Goal: Task Accomplishment & Management: Manage account settings

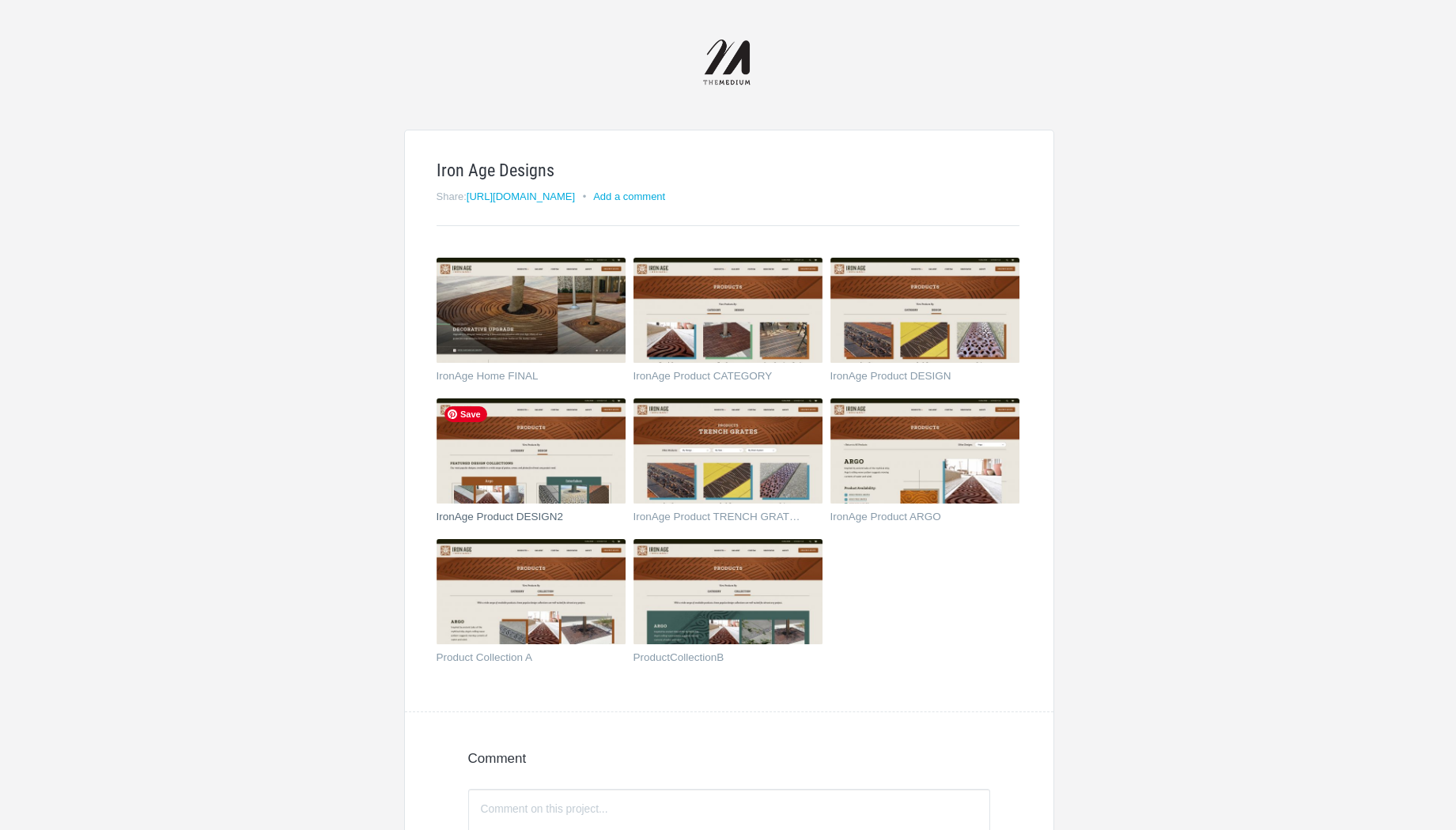
click at [583, 453] on img at bounding box center [531, 452] width 189 height 106
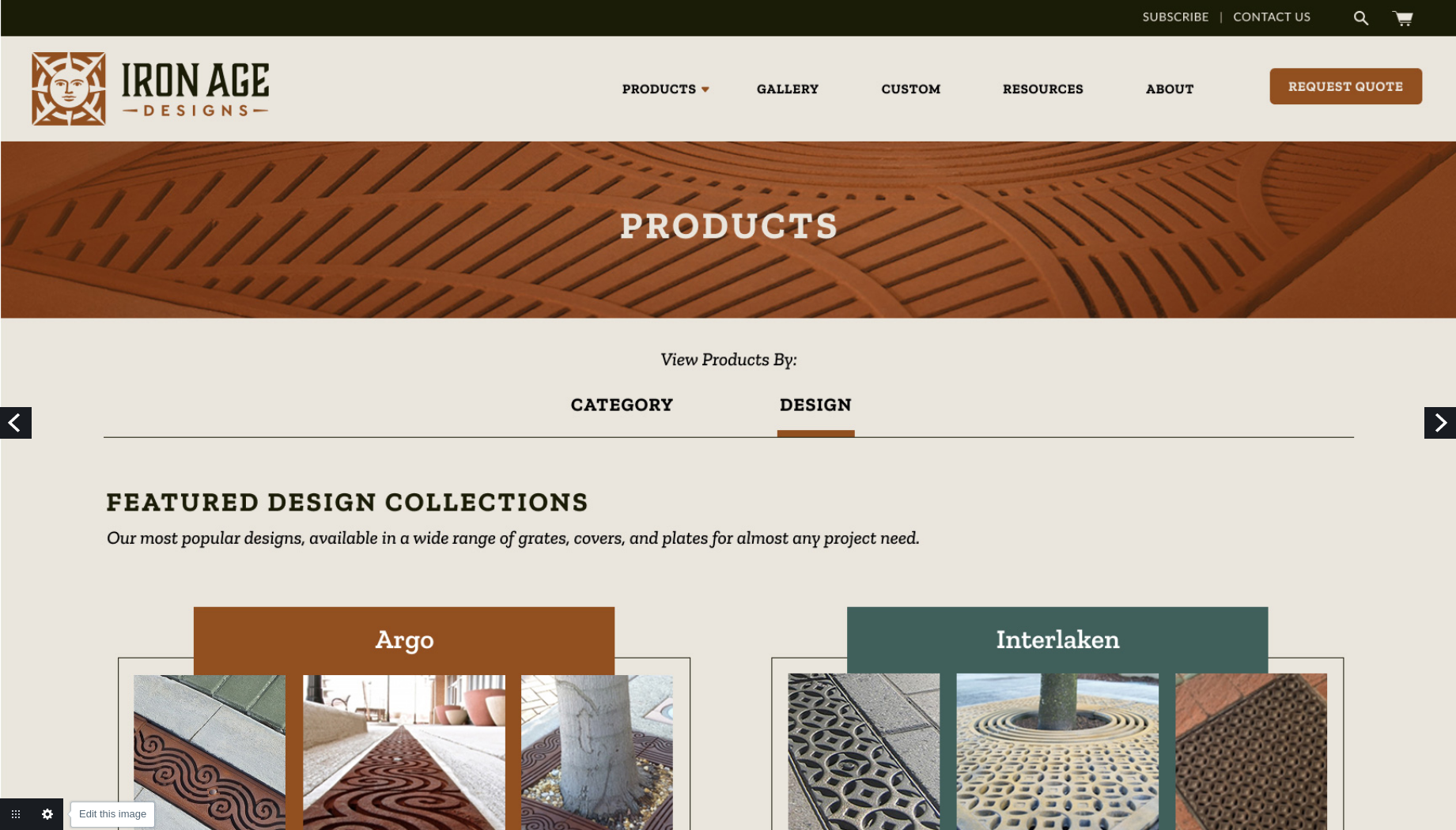
click at [46, 812] on link "Edit this image" at bounding box center [47, 814] width 32 height 32
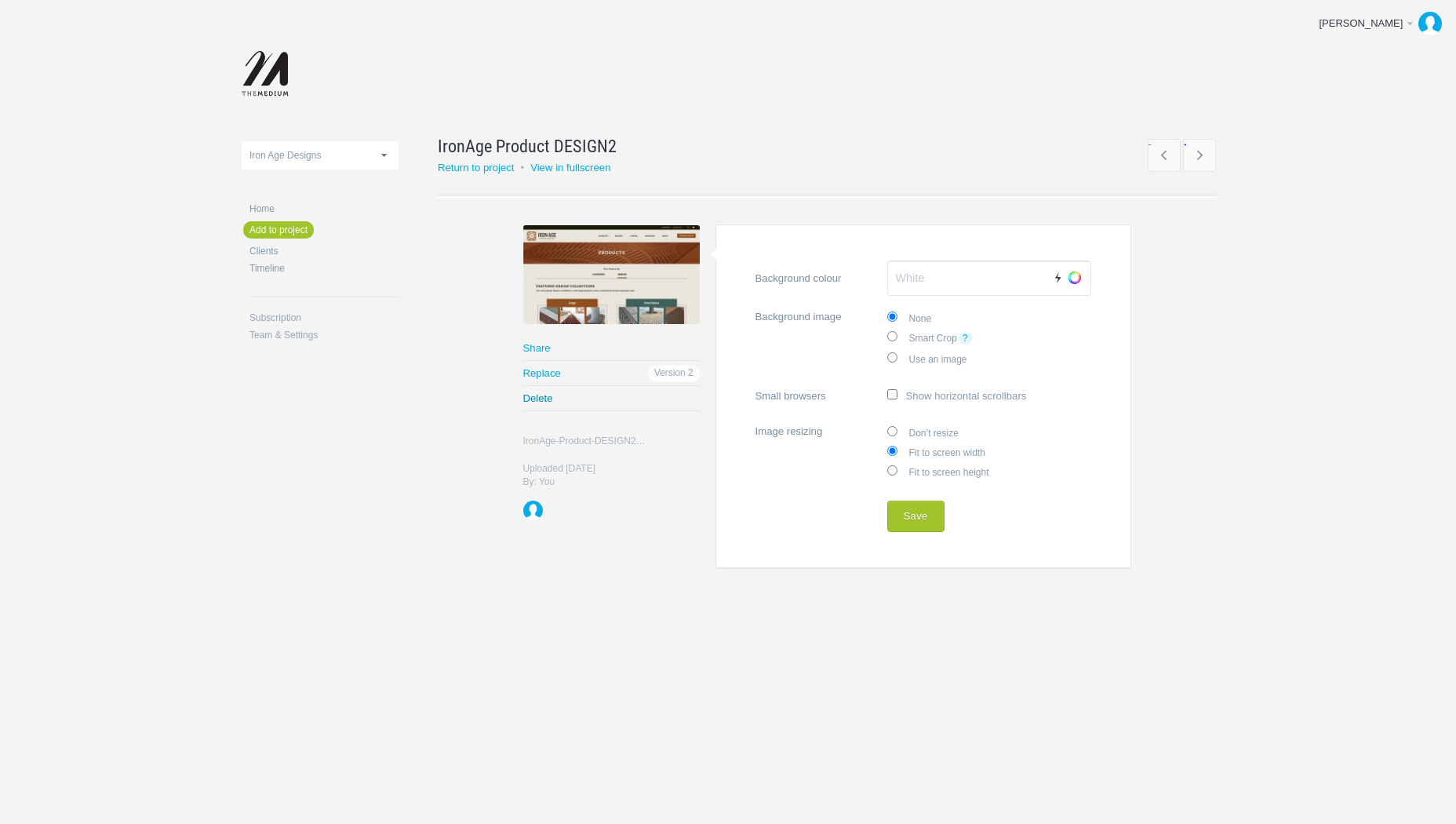
click at [542, 398] on link "Delete" at bounding box center [612, 398] width 177 height 24
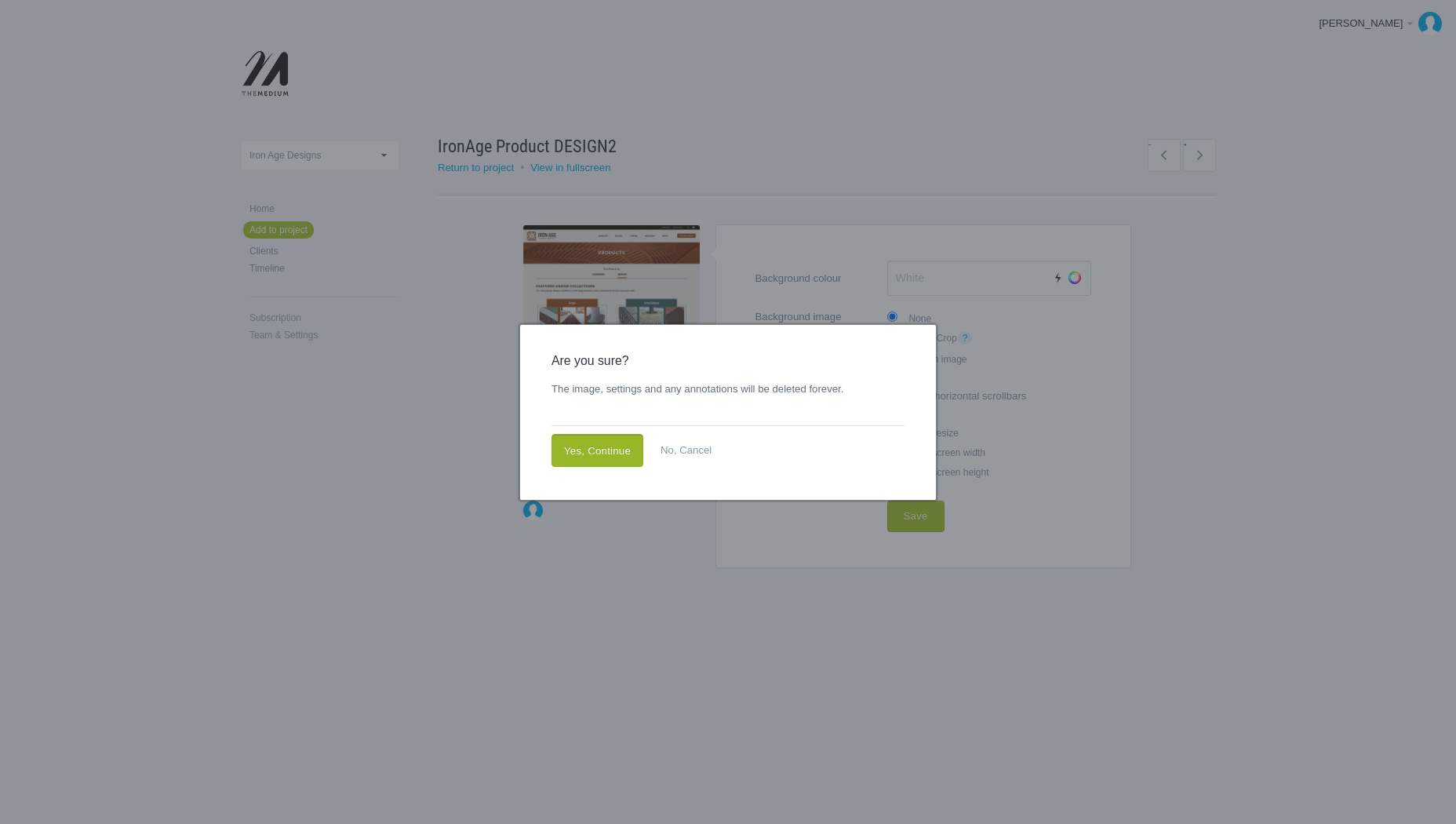
click at [603, 457] on link "Yes, Continue" at bounding box center [597, 451] width 92 height 33
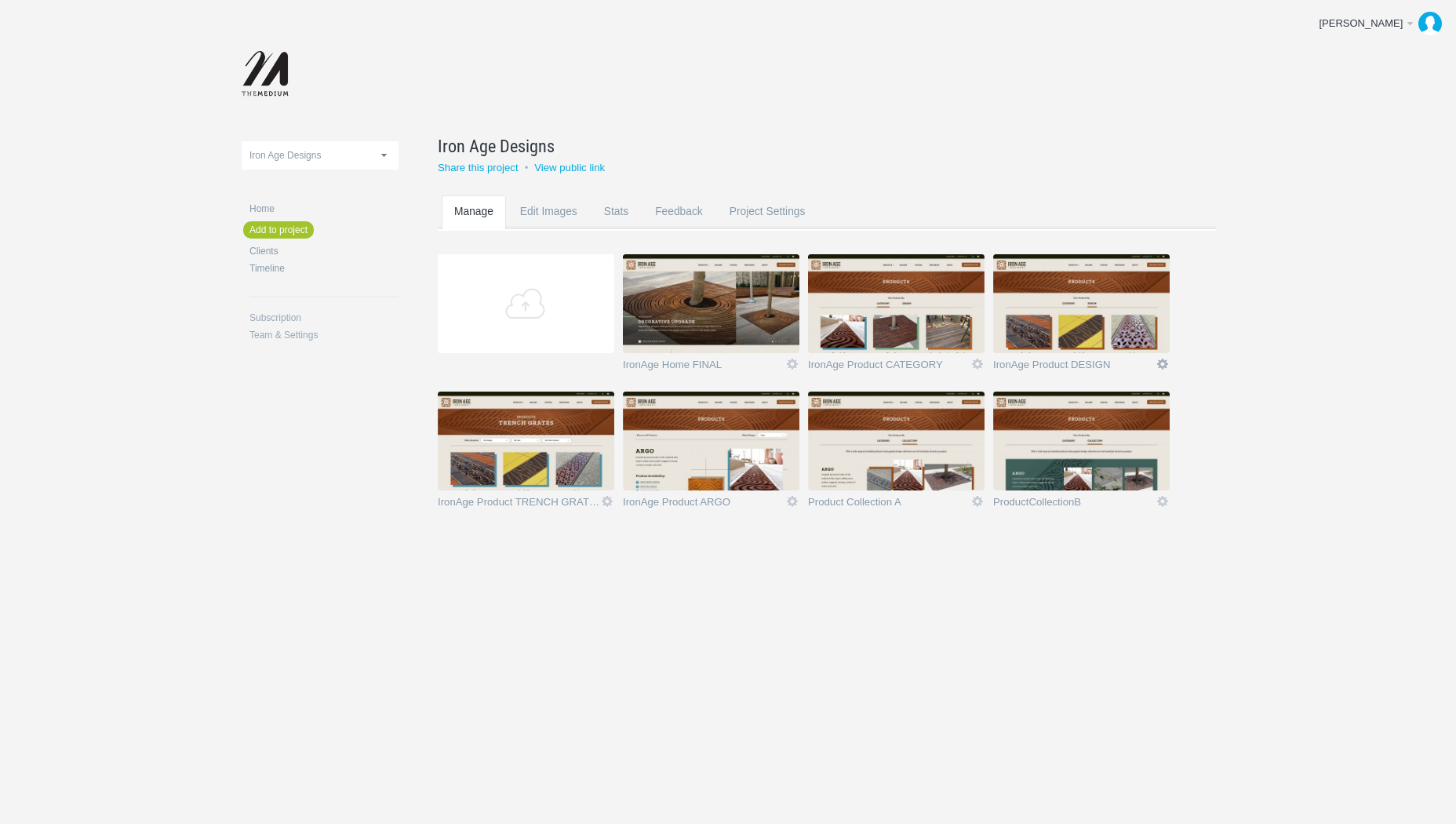
click at [1162, 362] on link "Icon" at bounding box center [1163, 364] width 14 height 14
click at [1129, 339] on link "Delete" at bounding box center [1132, 335] width 95 height 18
click at [1128, 336] on link "Yeah I'm sure" at bounding box center [1132, 335] width 95 height 18
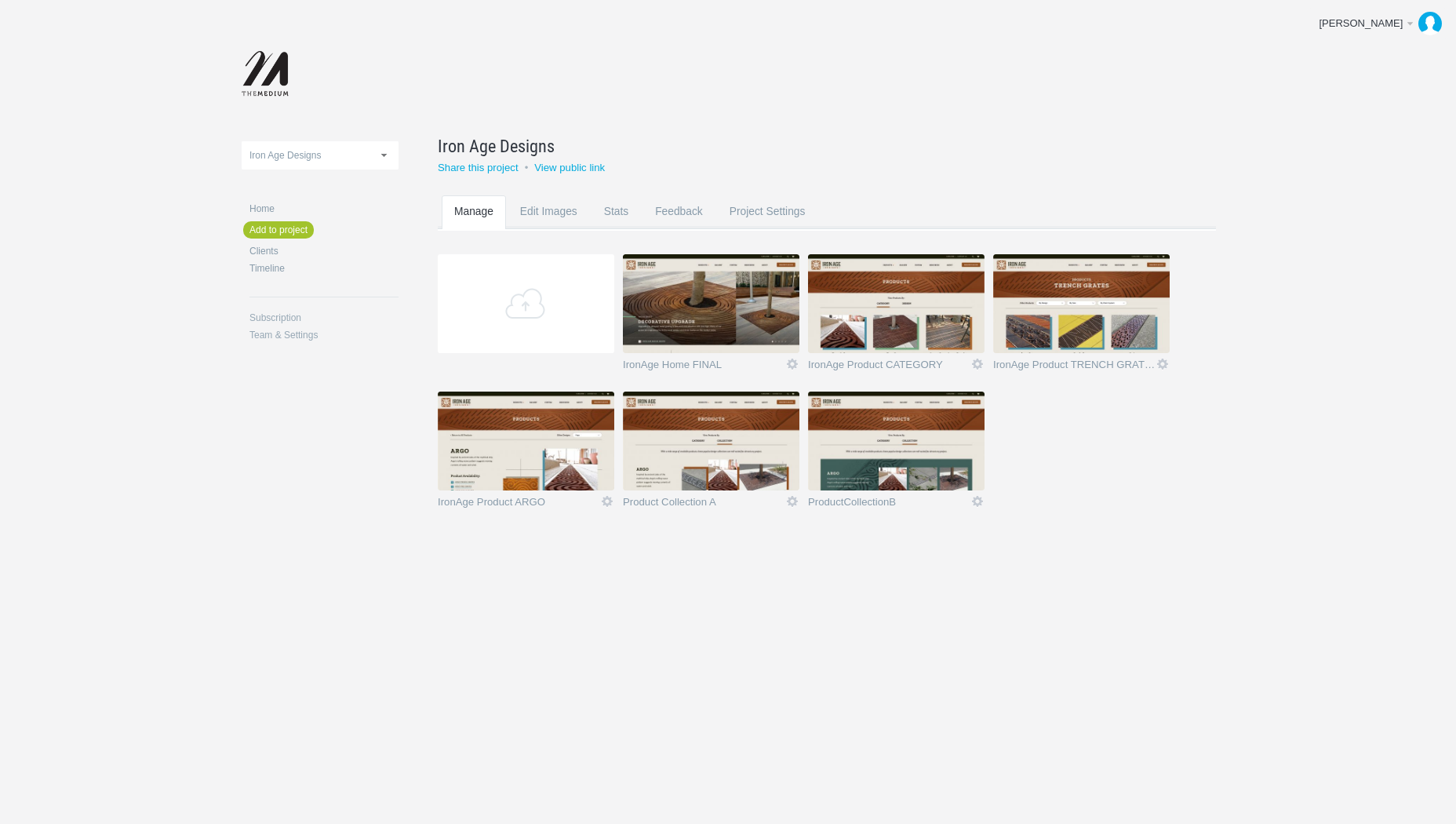
click at [1082, 456] on section "Add IronAge Home FINAL Icon Rename Edit / Replace Remove Delete Yeah I'm sure I…" at bounding box center [838, 391] width 802 height 275
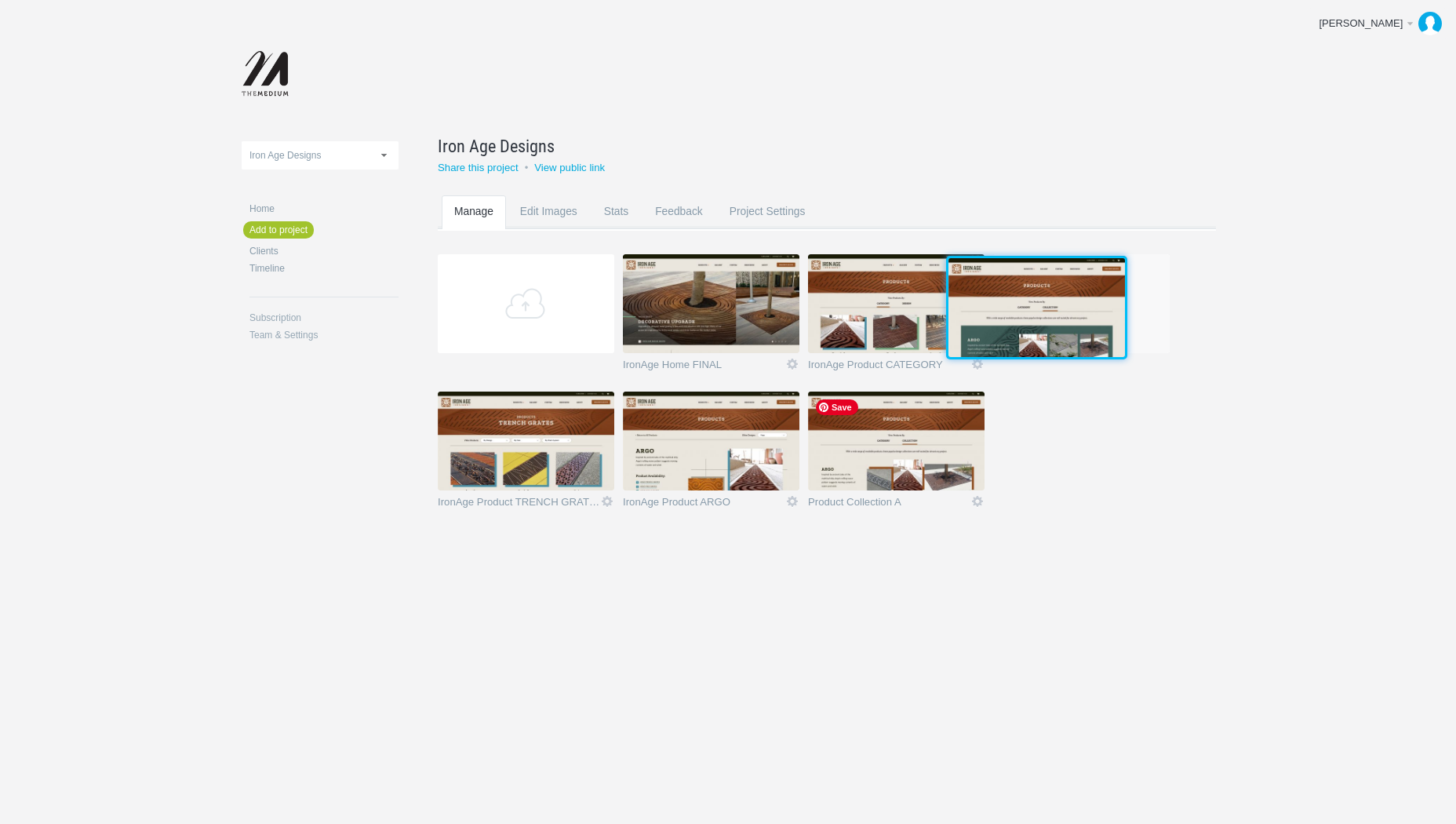
drag, startPoint x: 917, startPoint y: 460, endPoint x: 1054, endPoint y: 325, distance: 192.3
click at [1054, 325] on img at bounding box center [1037, 307] width 177 height 99
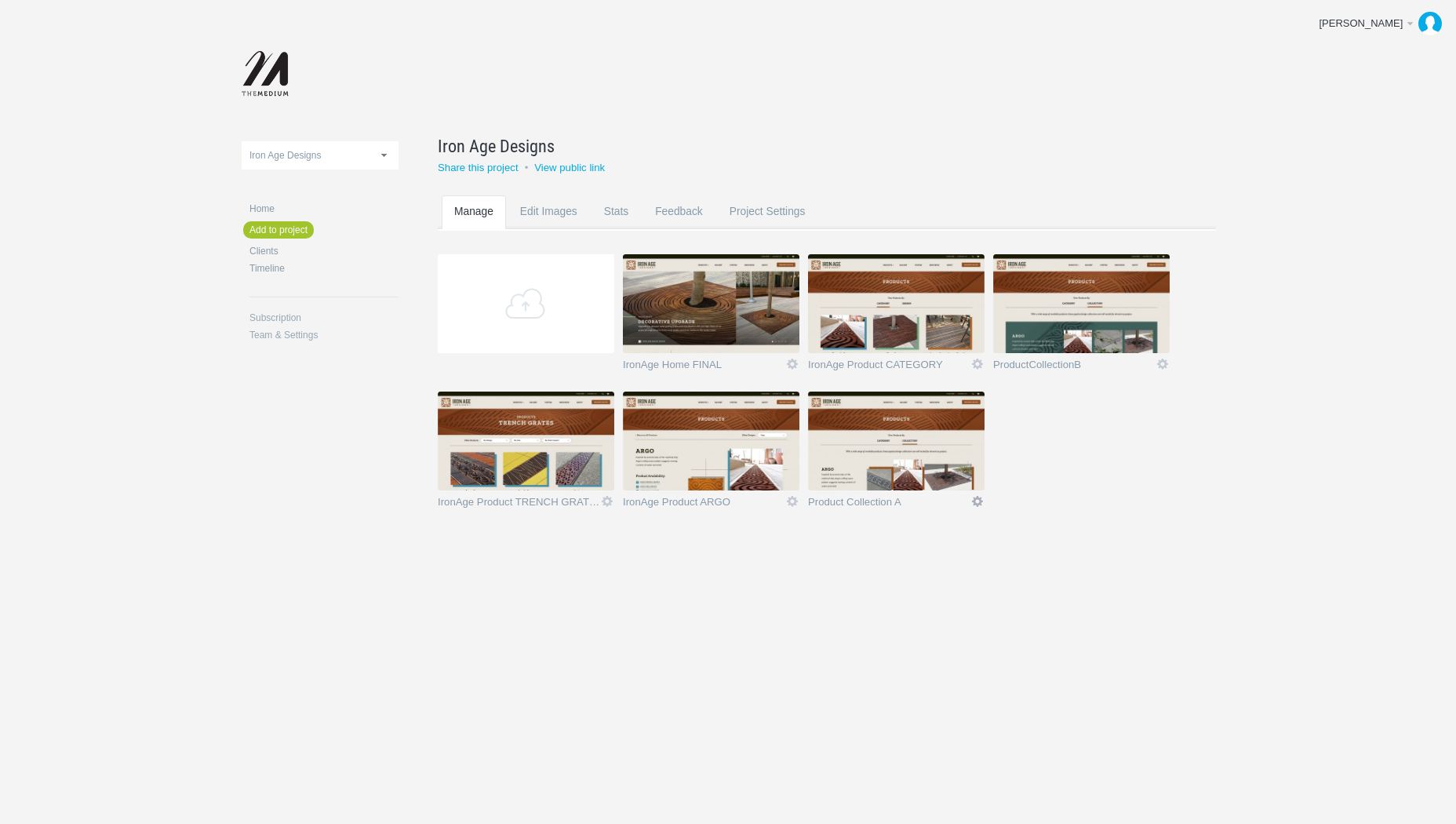
click at [977, 498] on link "Icon" at bounding box center [977, 501] width 14 height 14
click at [942, 477] on link "Delete" at bounding box center [946, 473] width 95 height 18
click at [942, 477] on link "Yeah I'm sure" at bounding box center [946, 473] width 95 height 18
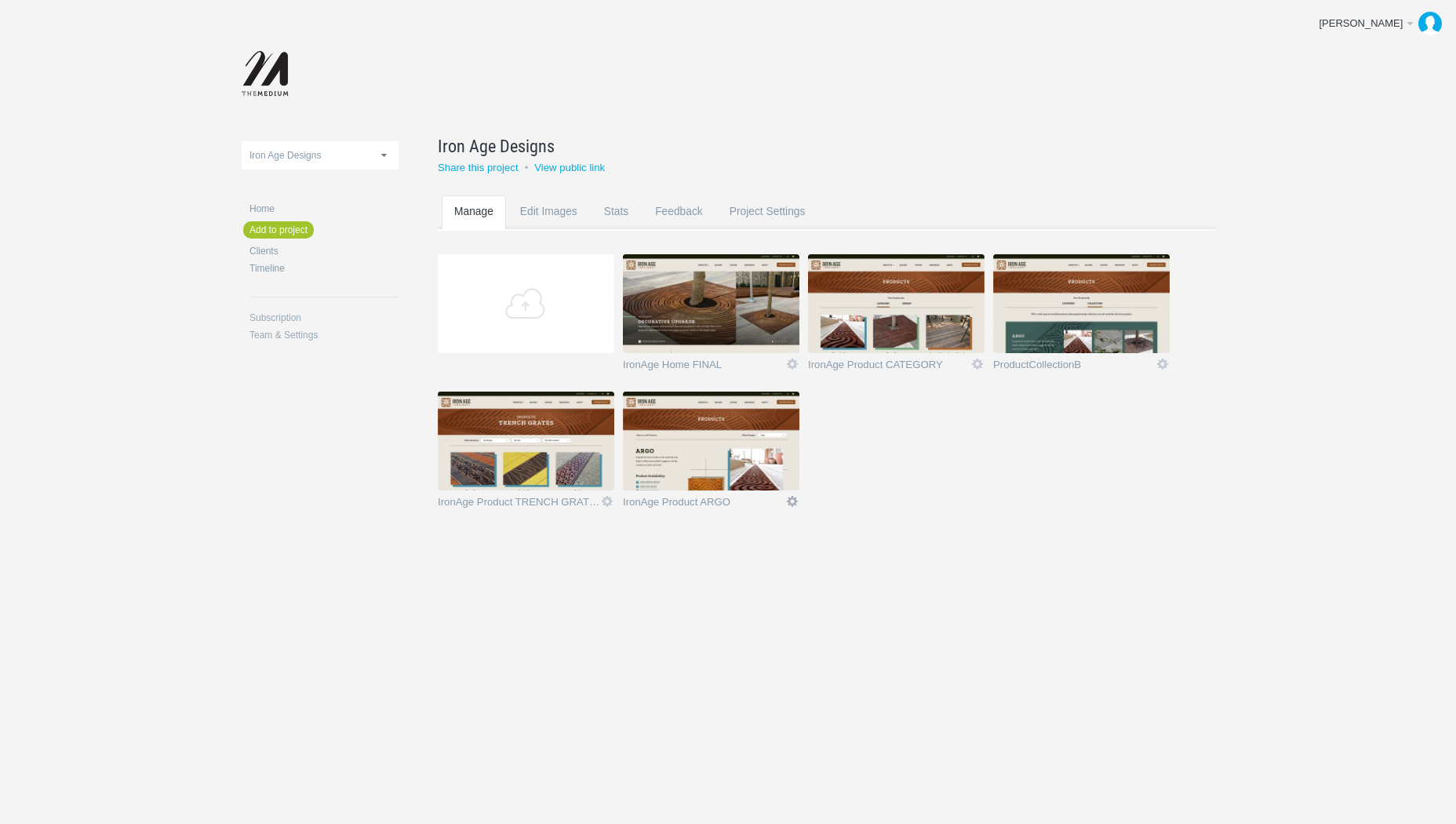
click at [792, 499] on link "Icon" at bounding box center [792, 501] width 14 height 14
click at [758, 475] on link "Delete" at bounding box center [761, 473] width 95 height 18
click at [758, 475] on link "Yeah I'm sure" at bounding box center [761, 473] width 95 height 18
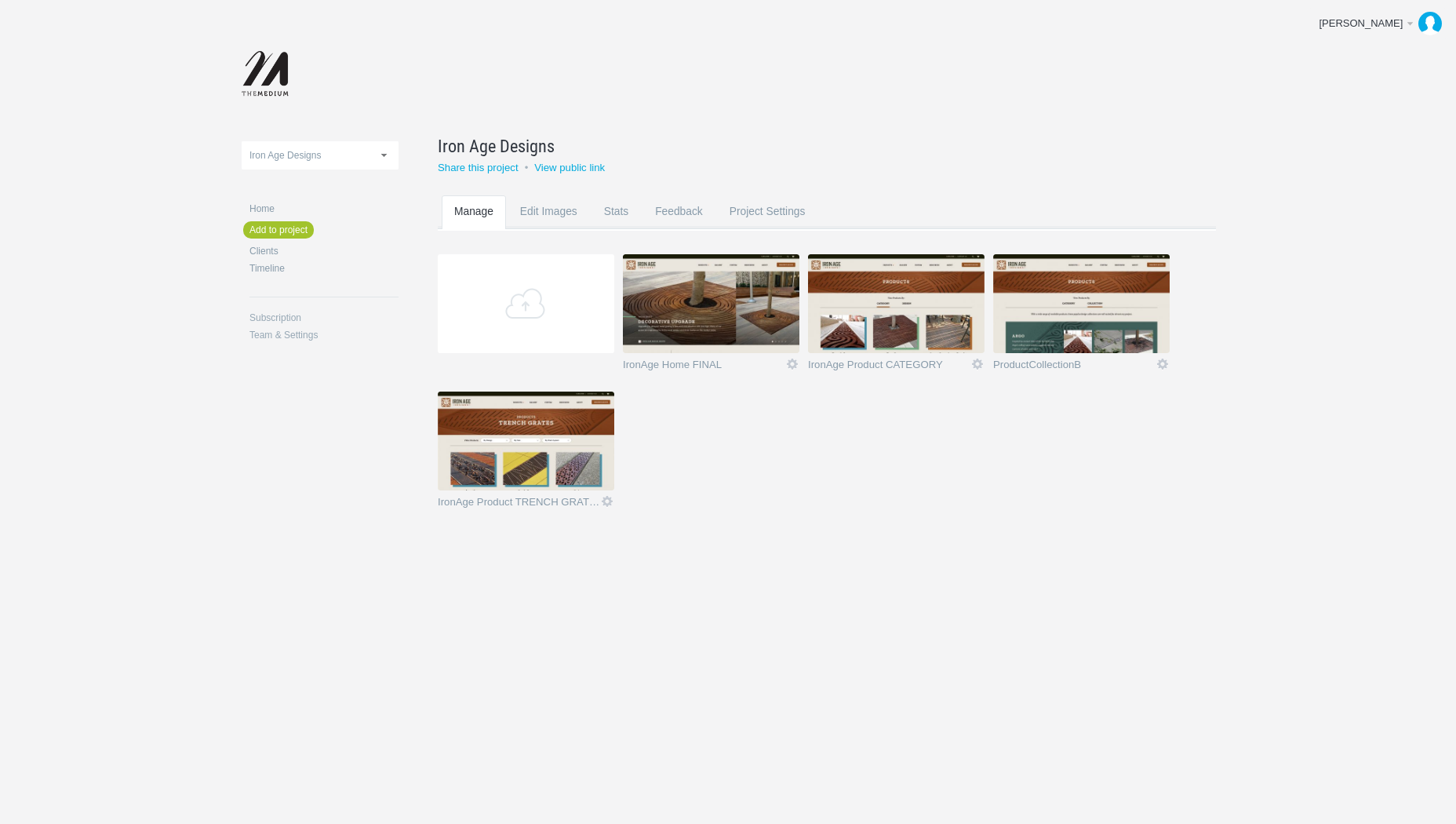
click at [914, 590] on div "AcceleratorIndustries Iron Age Designs Prov OoT emails WA Cultures Iron Age Des…" at bounding box center [728, 301] width 973 height 603
